Goal: Information Seeking & Learning: Learn about a topic

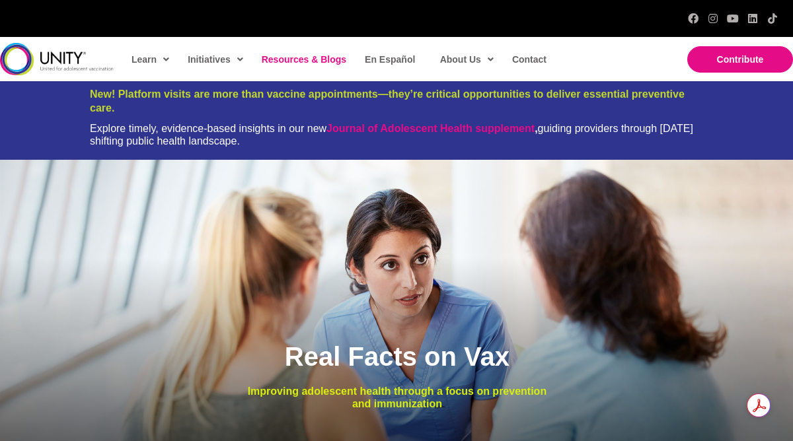
click at [320, 65] on link "Resources & Blogs" at bounding box center [303, 59] width 96 height 30
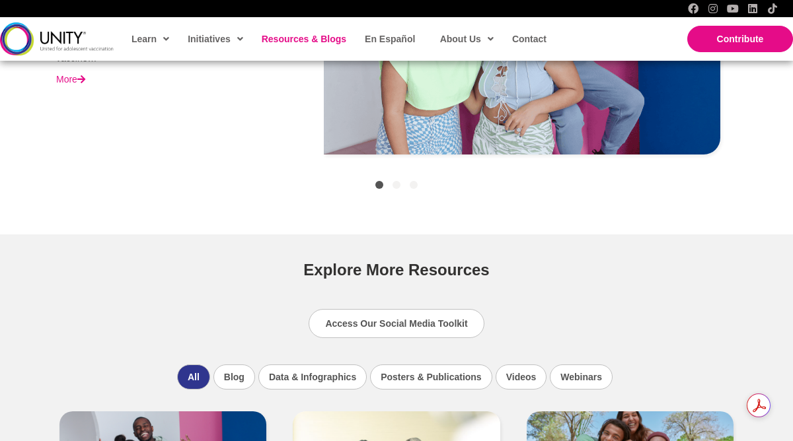
scroll to position [673, 0]
click at [234, 379] on li "Blog" at bounding box center [234, 377] width 42 height 25
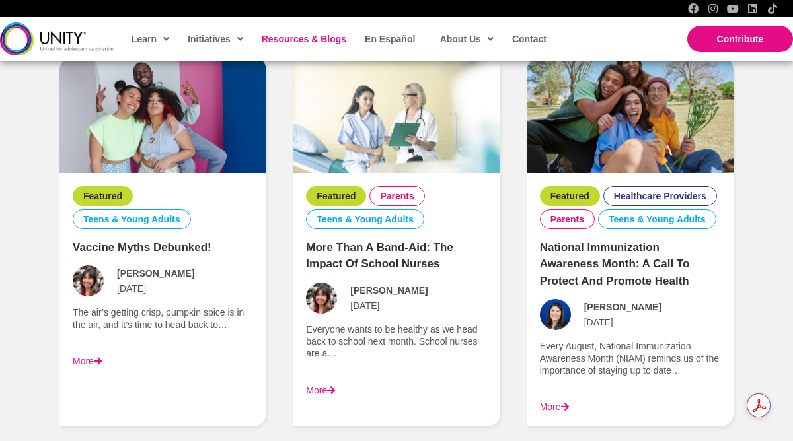
scroll to position [1031, 0]
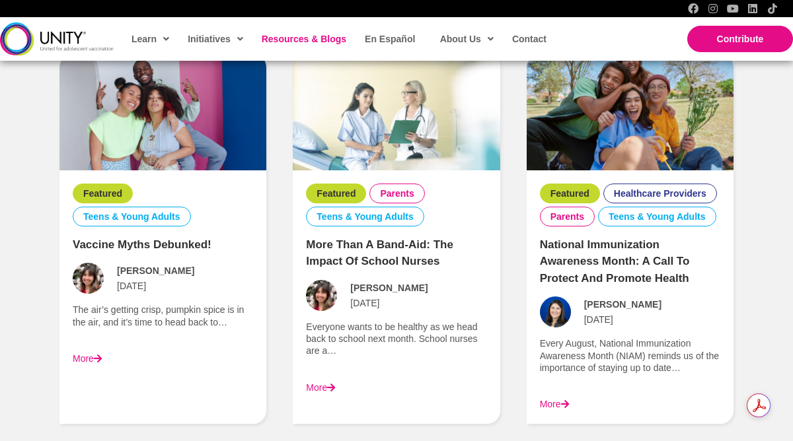
click at [615, 259] on link "National Immunization Awareness Month: A Call to Protect and Promote Health" at bounding box center [615, 262] width 150 height 46
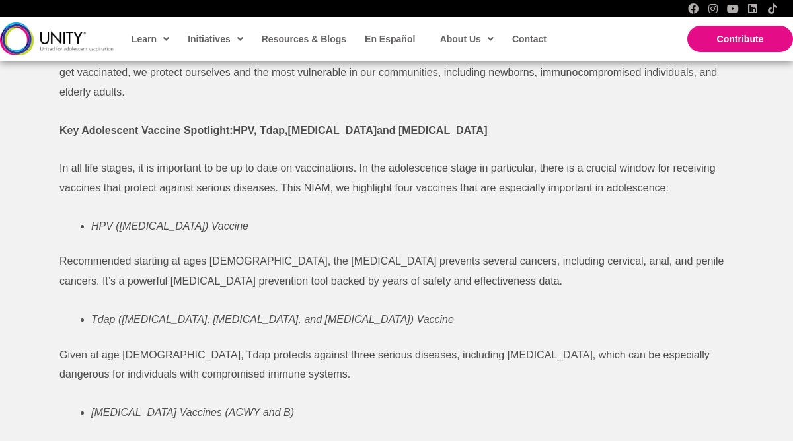
scroll to position [673, 0]
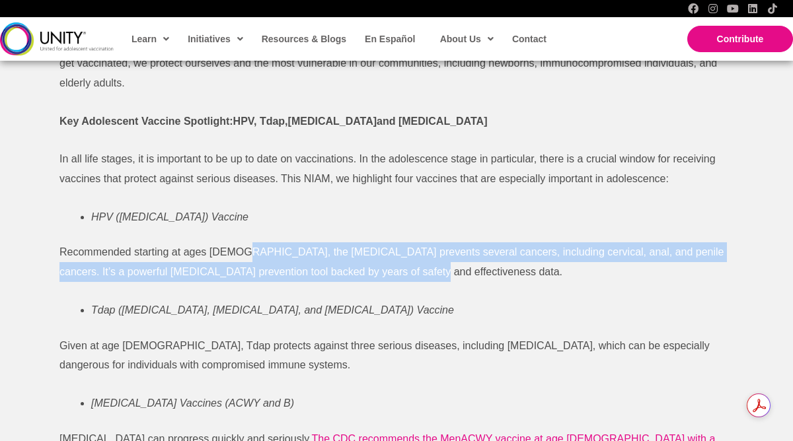
drag, startPoint x: 398, startPoint y: 274, endPoint x: 240, endPoint y: 252, distance: 159.3
click at [240, 252] on span "Recommended starting at ages [DEMOGRAPHIC_DATA], the [MEDICAL_DATA] prevents se…" at bounding box center [391, 261] width 664 height 31
copy span "the [MEDICAL_DATA] prevents several cancers, including cervical, anal, and peni…"
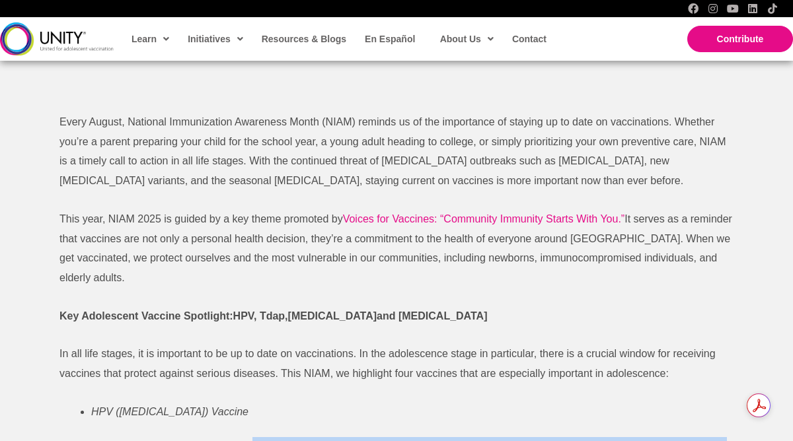
scroll to position [477, 0]
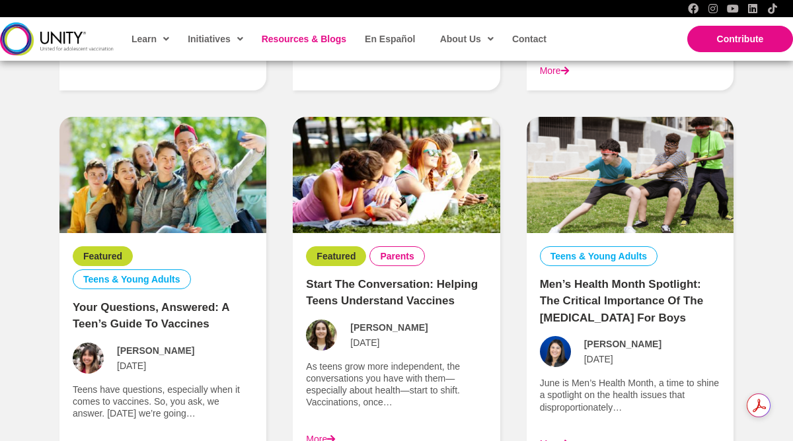
scroll to position [1368, 0]
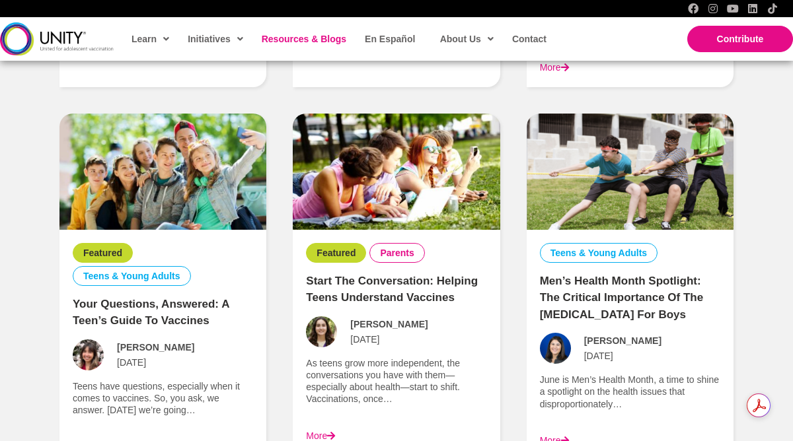
click at [149, 306] on link "Your Questions, Answered: A Teen’s Guide to Vaccines" at bounding box center [151, 313] width 157 height 30
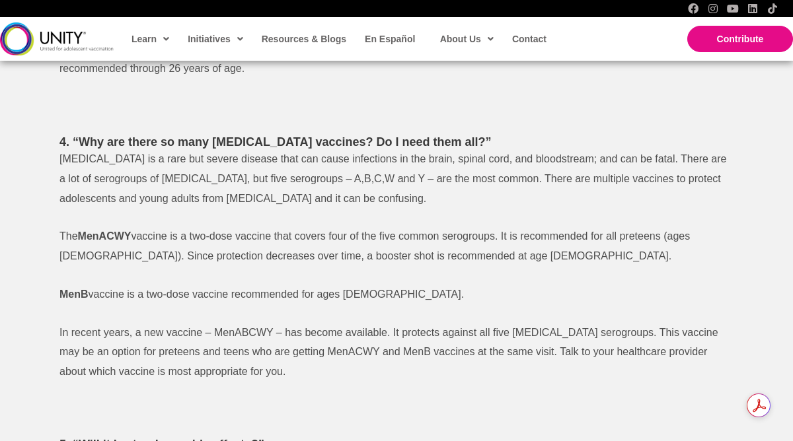
scroll to position [1277, 0]
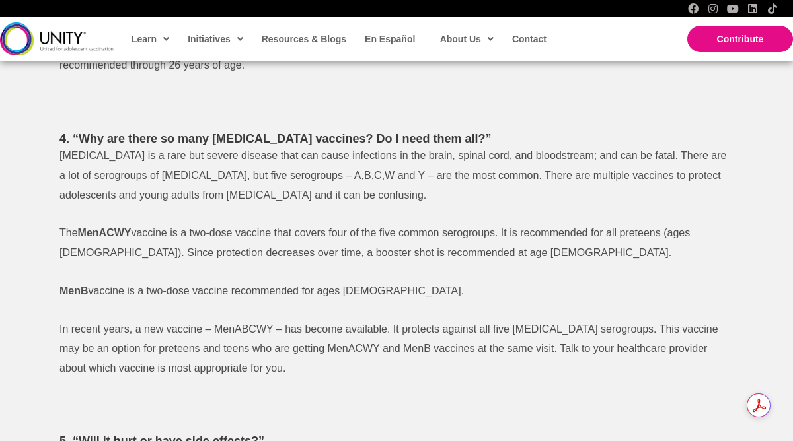
click at [489, 193] on p "[MEDICAL_DATA] is a rare but severe disease that can cause infections in the br…" at bounding box center [396, 175] width 674 height 59
drag, startPoint x: 489, startPoint y: 193, endPoint x: 54, endPoint y: 160, distance: 436.7
click at [53, 159] on div "Teens have questions, especially when it comes to vaccines. So, you ask, we ans…" at bounding box center [396, 295] width 700 height 1991
copy span "[MEDICAL_DATA] is a rare but severe disease that can cause infections in the br…"
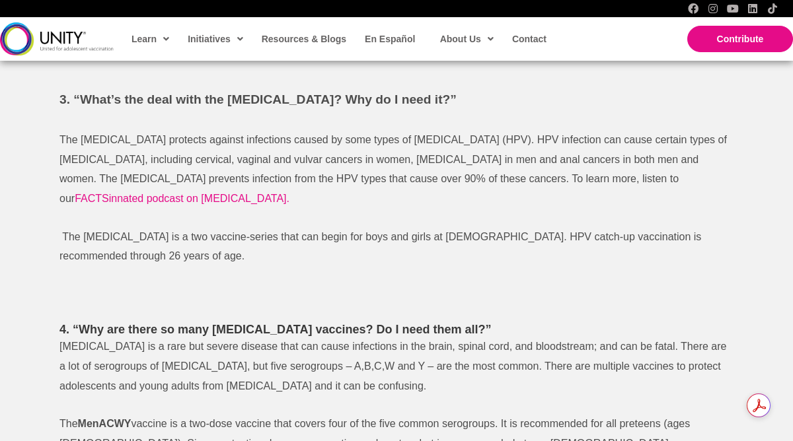
scroll to position [1080, 0]
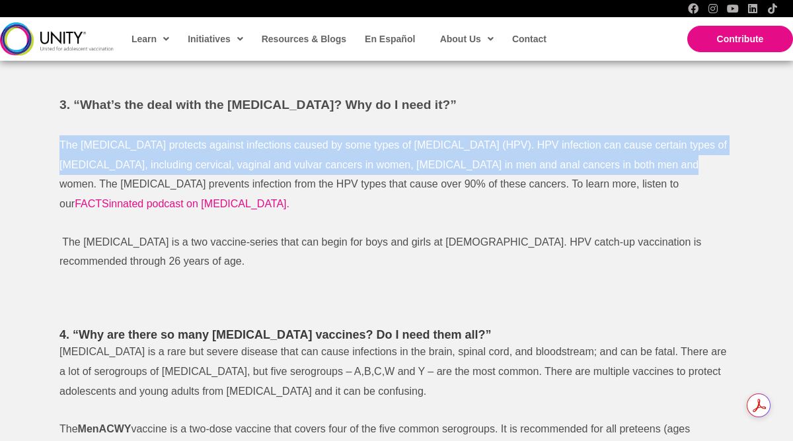
drag, startPoint x: 659, startPoint y: 163, endPoint x: 55, endPoint y: 132, distance: 604.7
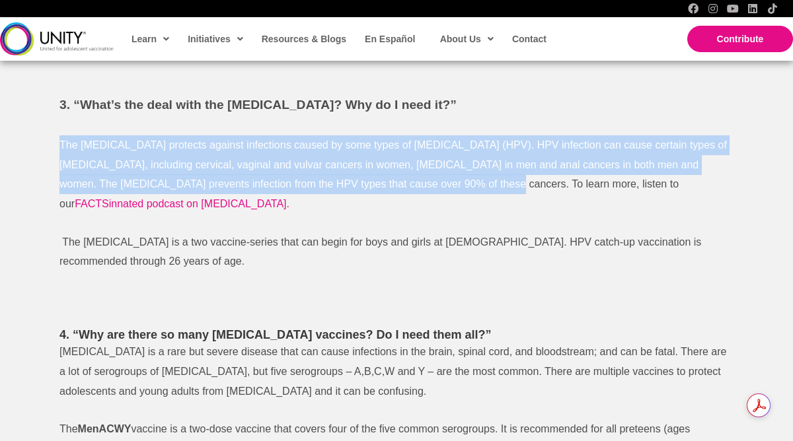
drag, startPoint x: 459, startPoint y: 186, endPoint x: 60, endPoint y: 141, distance: 400.9
click at [60, 141] on span "The [MEDICAL_DATA] protects against infections caused by some types of [MEDICAL…" at bounding box center [392, 174] width 667 height 70
copy span "The [MEDICAL_DATA] protects against infections caused by some types of [MEDICAL…"
